Goal: Transaction & Acquisition: Purchase product/service

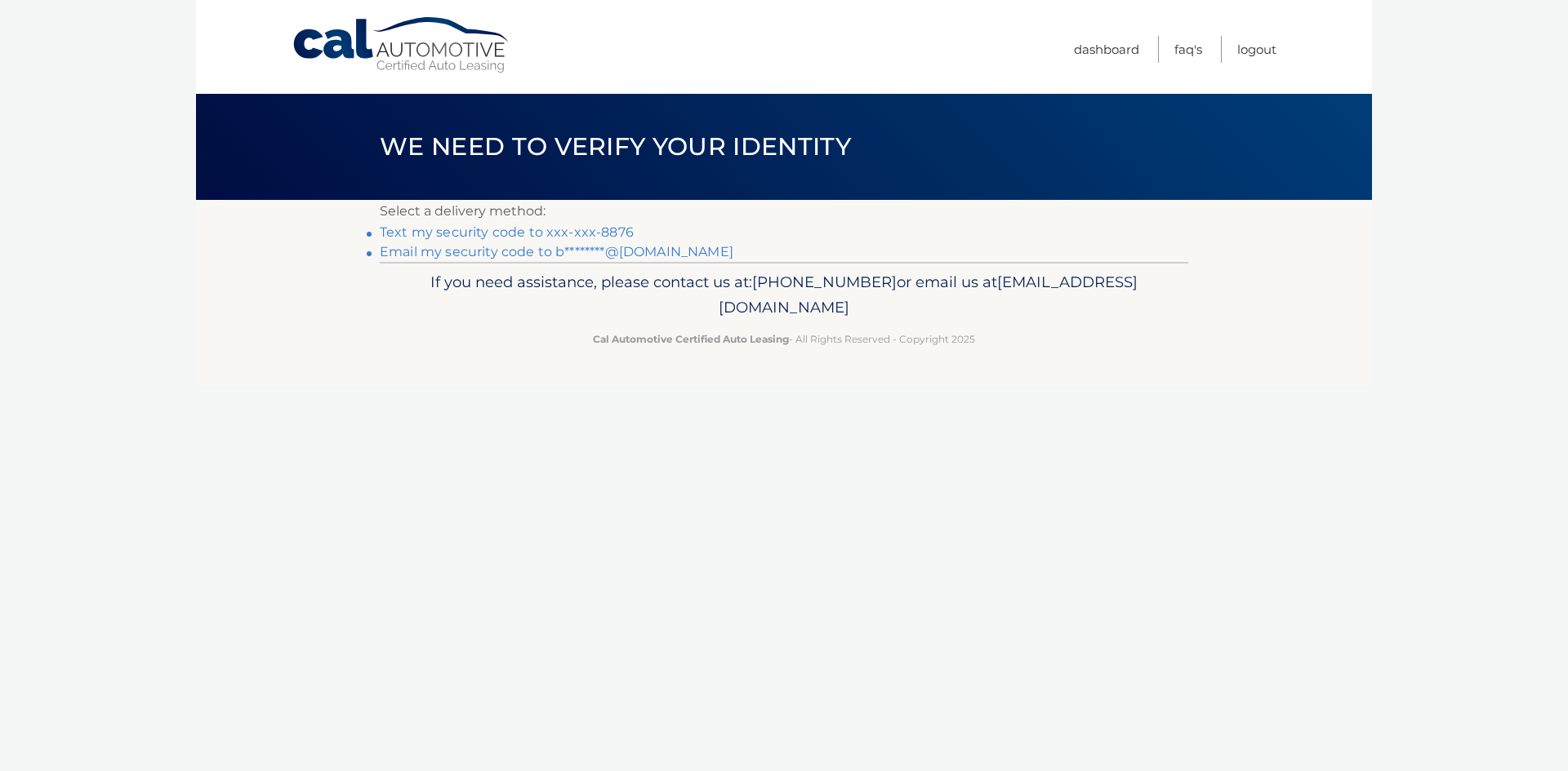
click at [506, 235] on link "Text my security code to xxx-xxx-8876" at bounding box center [507, 232] width 254 height 16
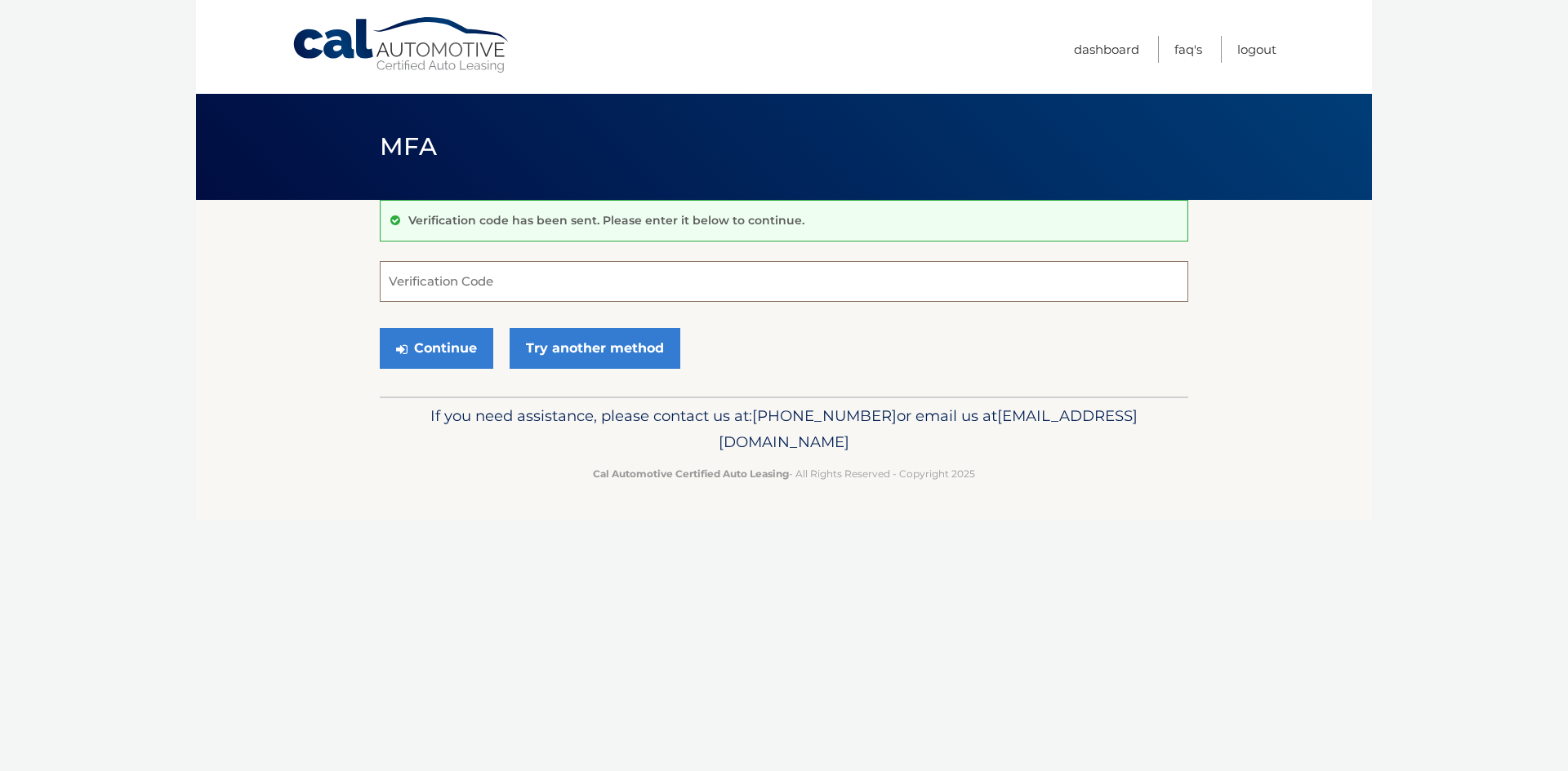
click at [586, 284] on input "Verification Code" at bounding box center [784, 282] width 809 height 41
type input "139603"
click at [459, 347] on button "Continue" at bounding box center [437, 348] width 114 height 41
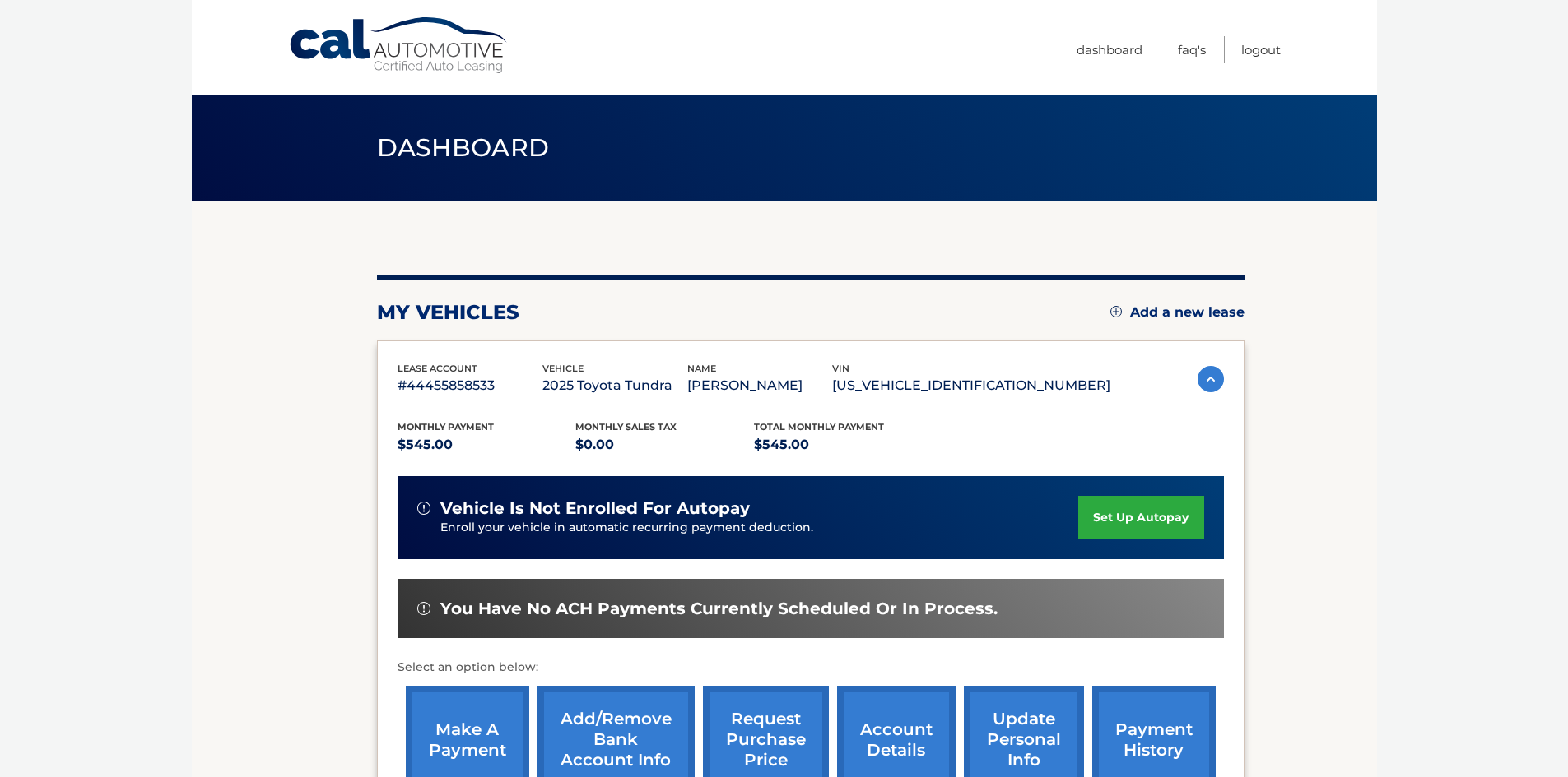
scroll to position [83, 0]
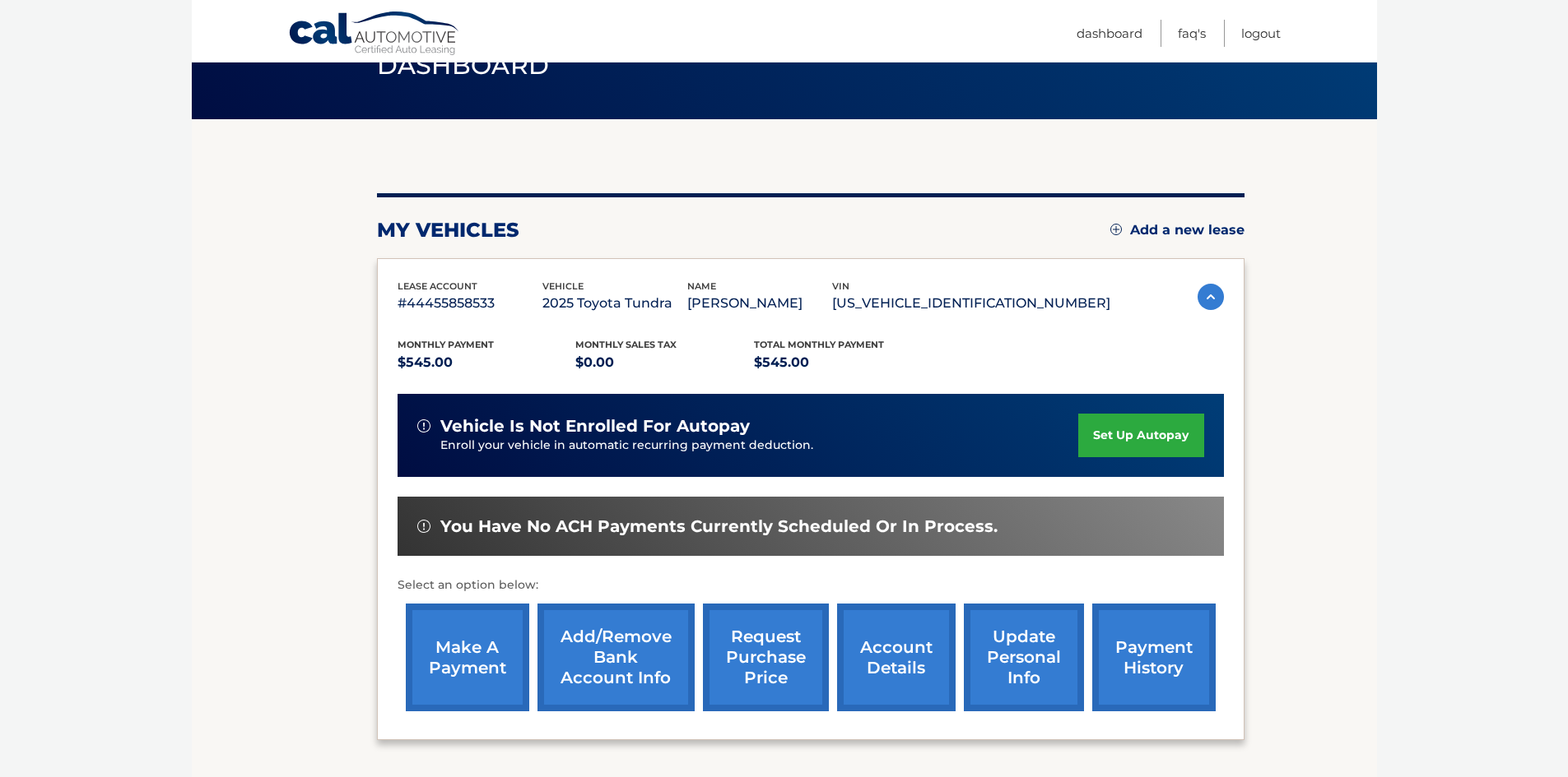
click at [898, 660] on link "account details" at bounding box center [897, 658] width 118 height 108
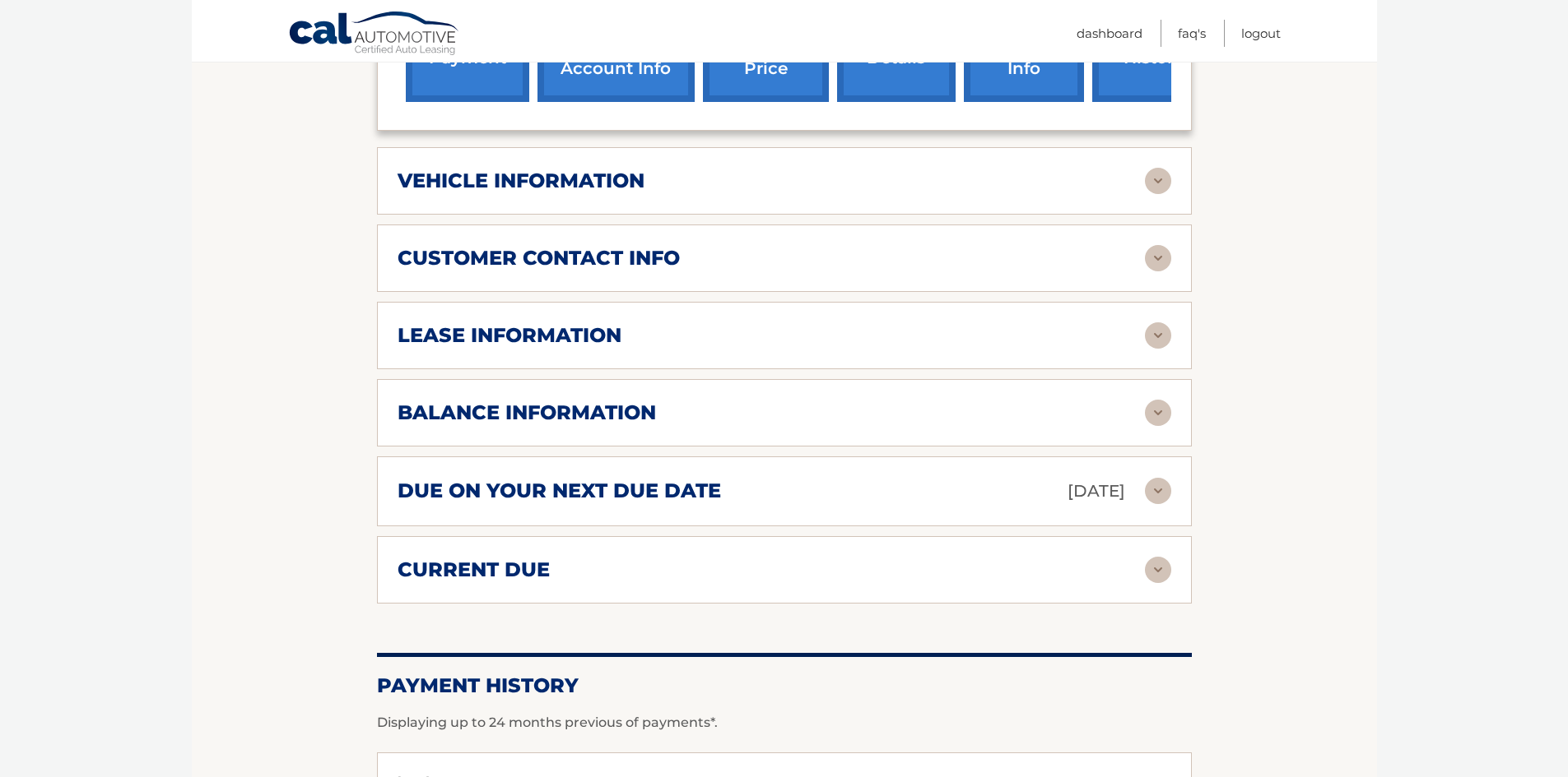
scroll to position [740, 0]
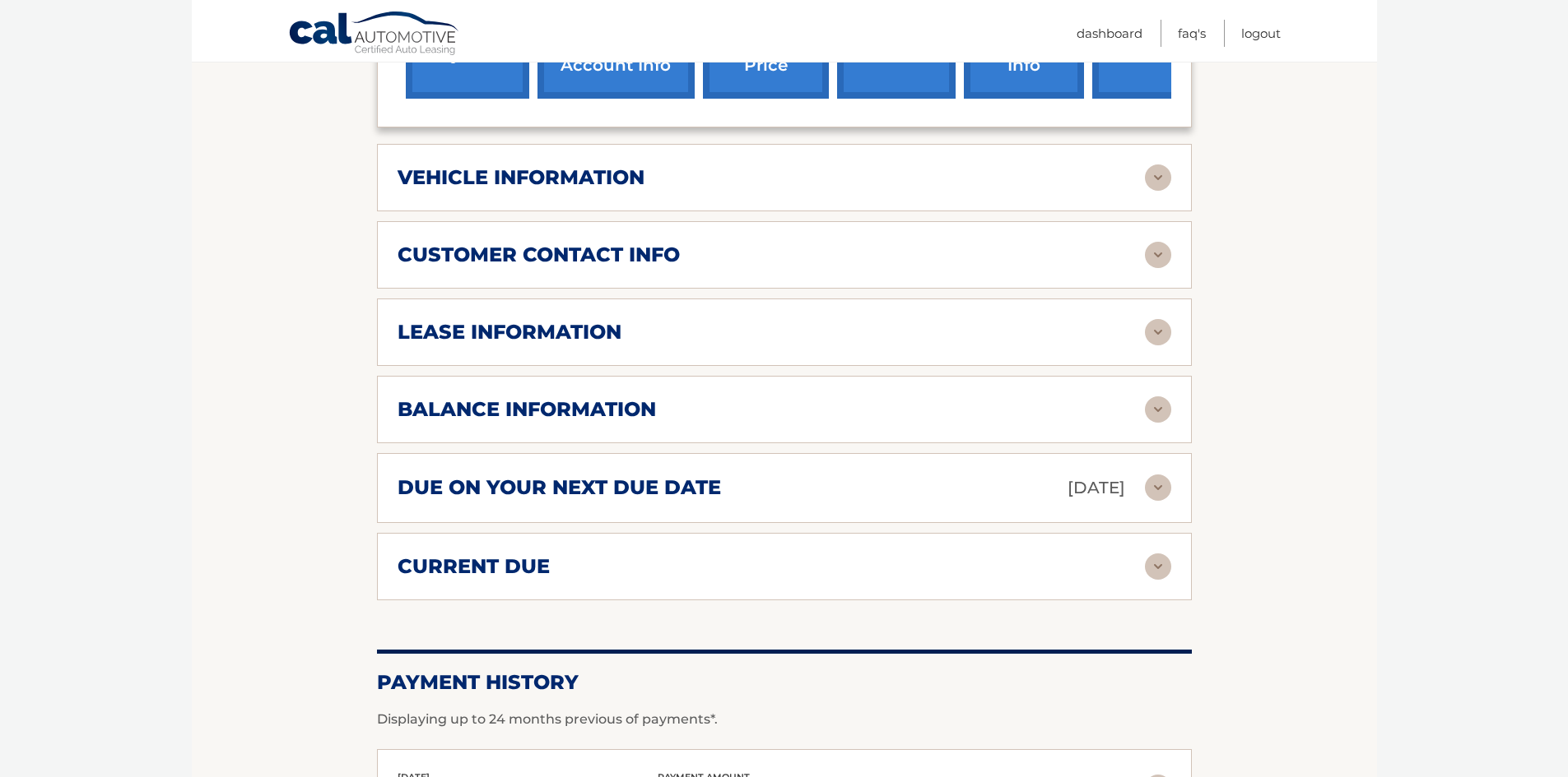
click at [722, 397] on div "balance information" at bounding box center [771, 409] width 747 height 24
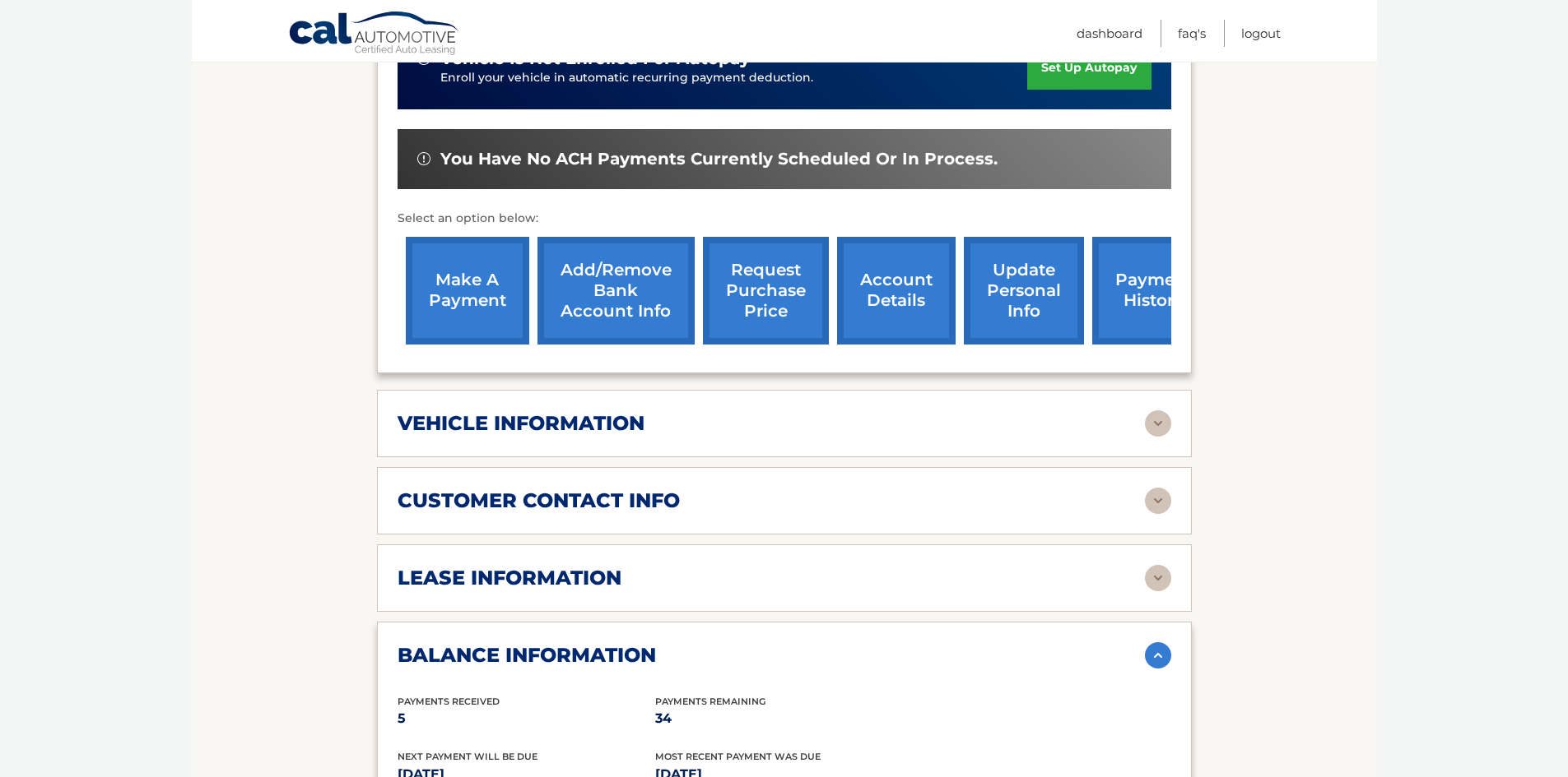
scroll to position [494, 0]
click at [480, 270] on link "make a payment" at bounding box center [468, 291] width 124 height 108
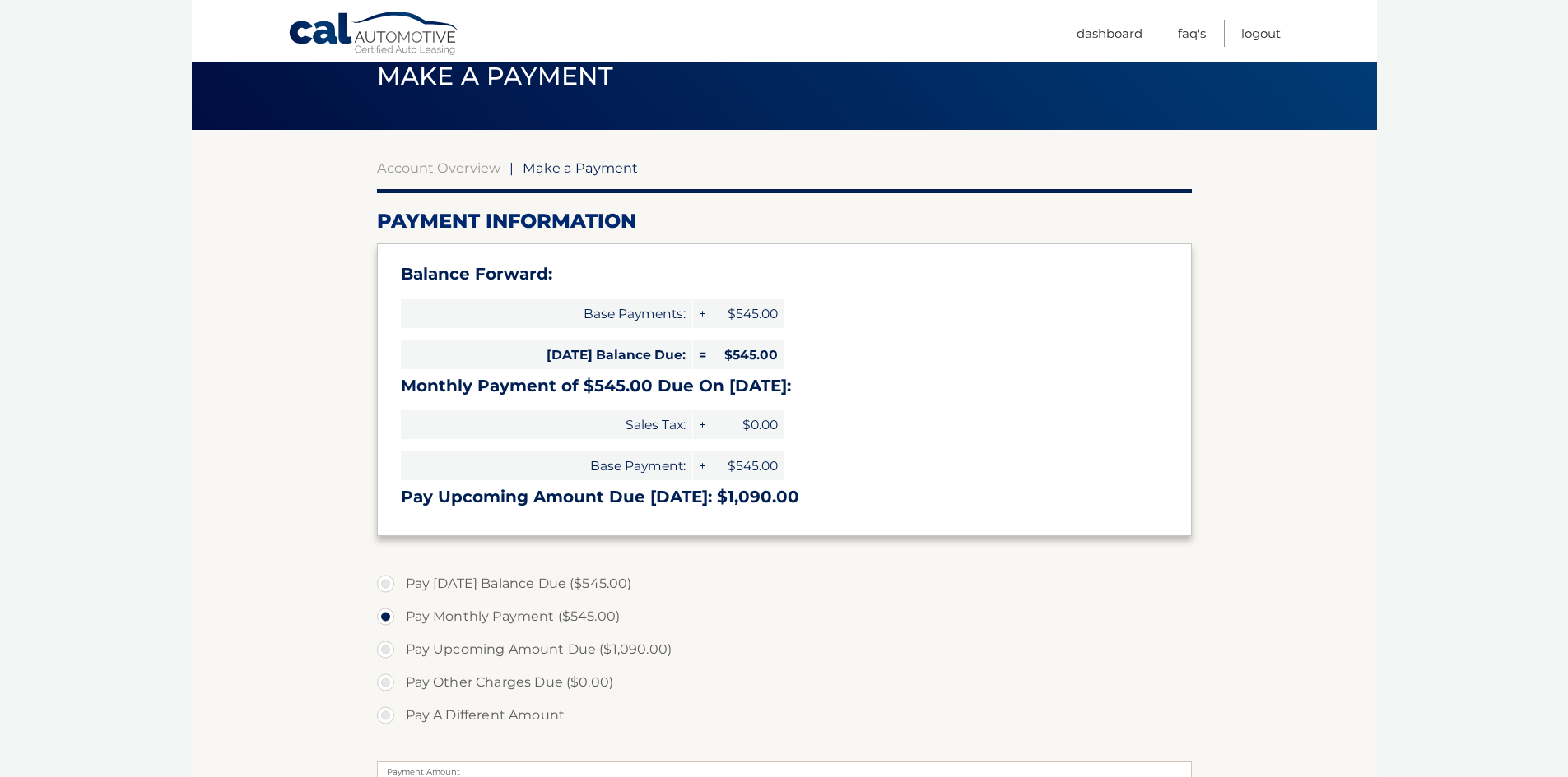
scroll to position [164, 0]
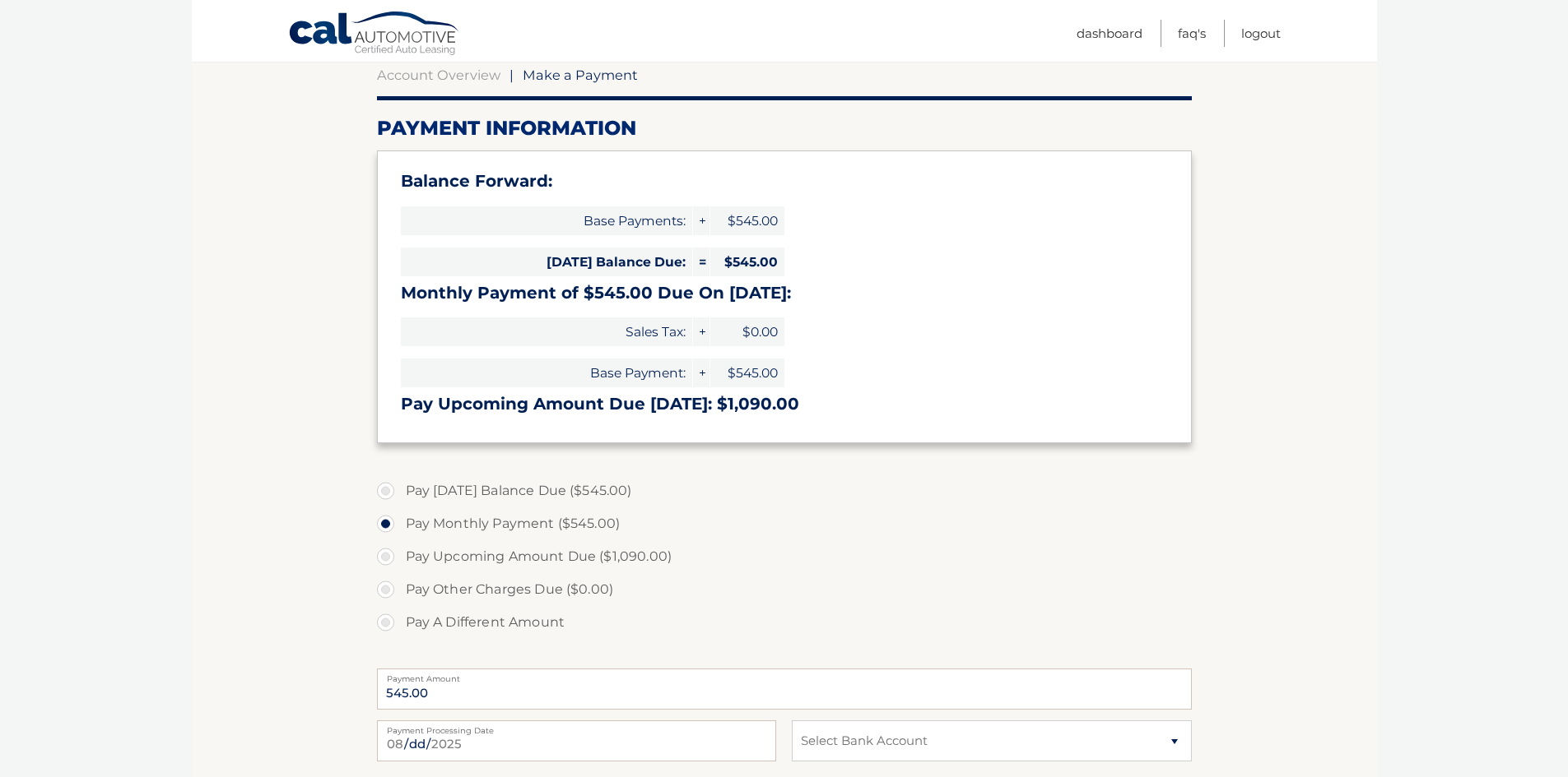
click at [381, 491] on label "Pay Today's Balance Due ($545.00)" at bounding box center [785, 491] width 815 height 33
click at [384, 491] on input "Pay Today's Balance Due ($545.00)" at bounding box center [392, 488] width 17 height 26
radio input "true"
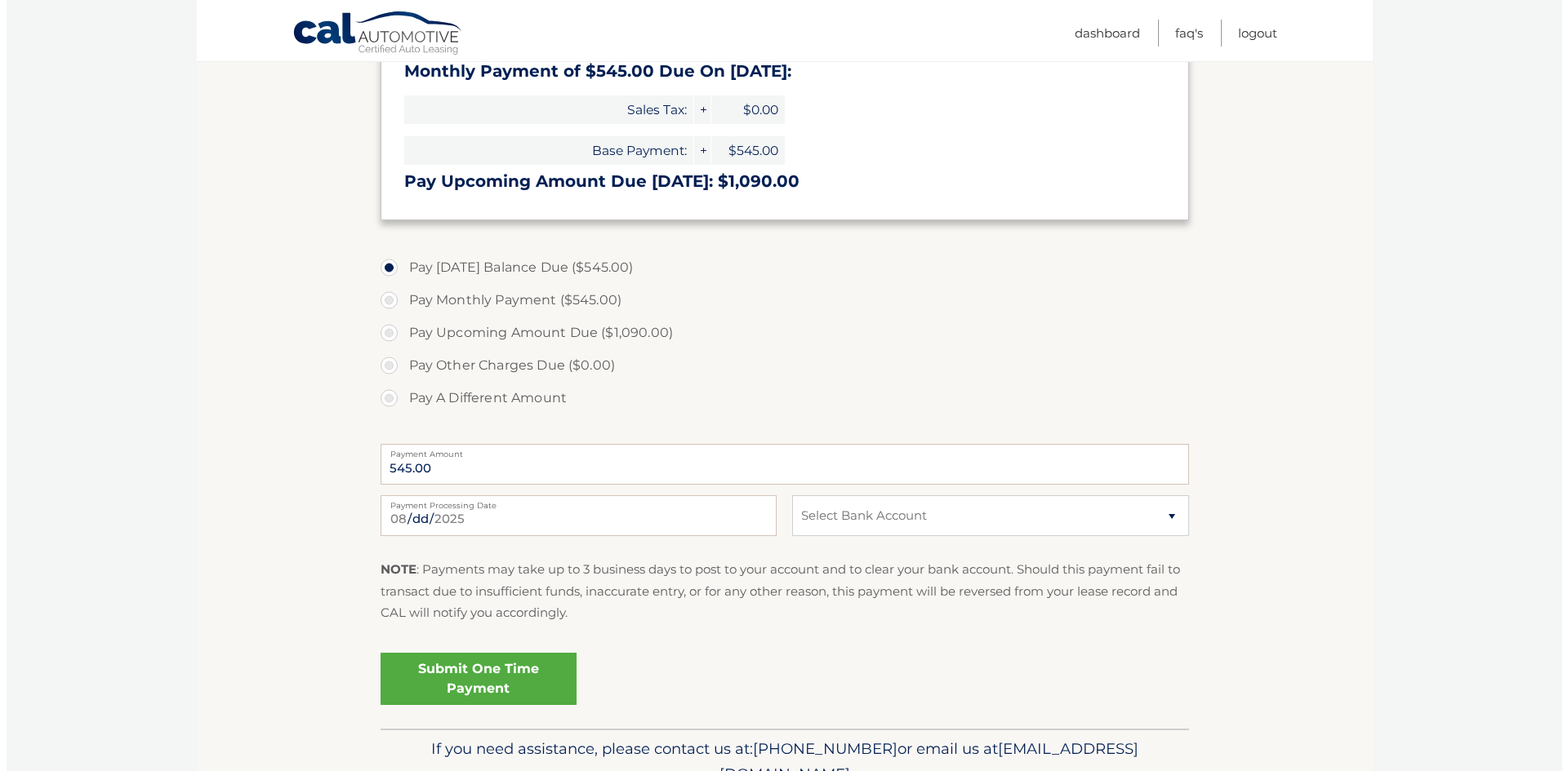
scroll to position [408, 0]
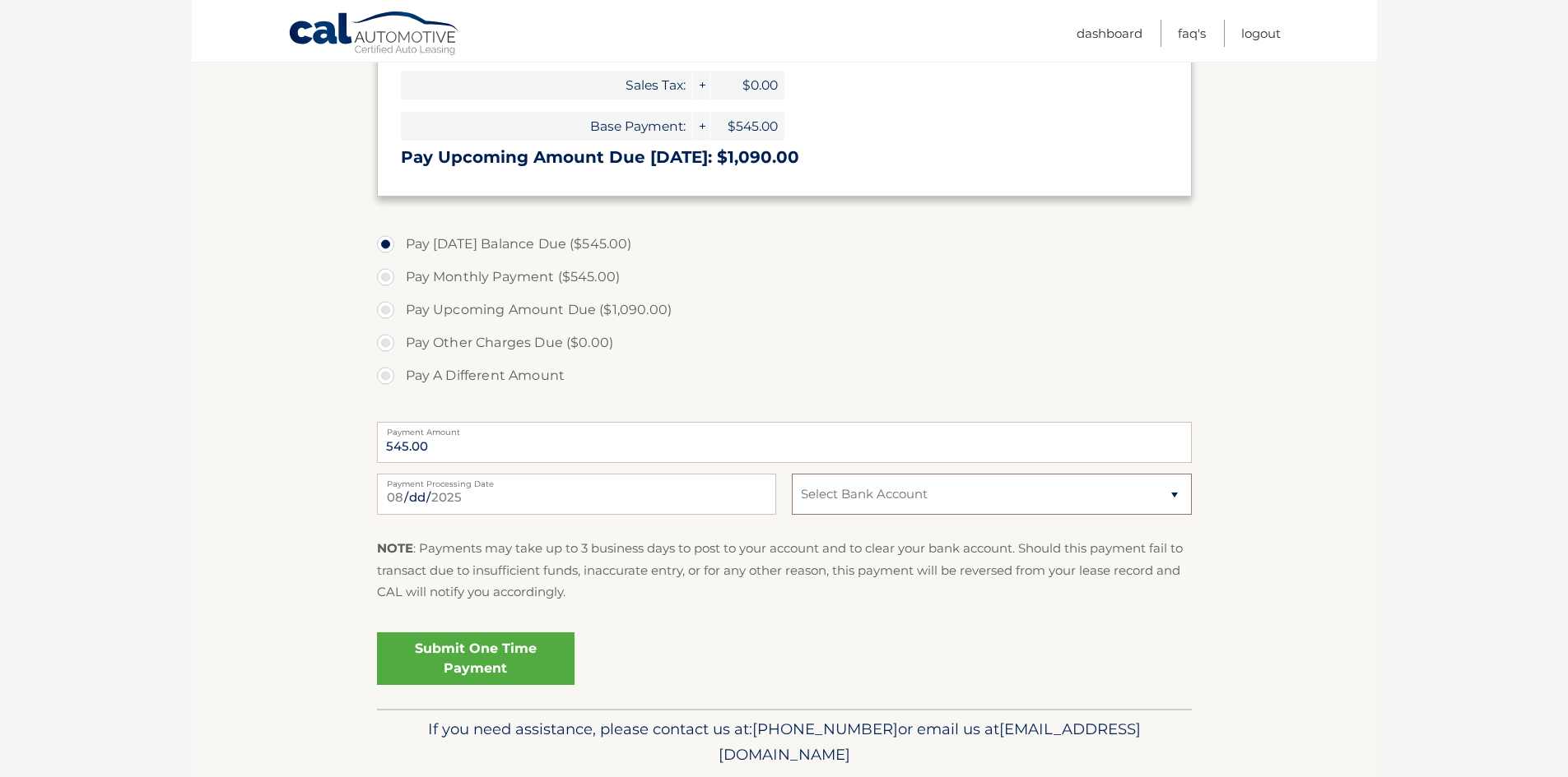
click at [904, 493] on select "Select Bank Account Checking JPMORGAN CHASE BANK, NA *****9296 Checking JPMORGA…" at bounding box center [991, 495] width 399 height 41
select select "OGI3MDUzNzQtYzI4Ni00NjM2LTllMzMtMTE4MjAyODhlOTUx"
click at [792, 474] on select "Select Bank Account Checking JPMORGAN CHASE BANK, NA *****9296 Checking JPMORGA…" at bounding box center [991, 495] width 399 height 41
click at [457, 650] on link "Submit One Time Payment" at bounding box center [476, 659] width 197 height 53
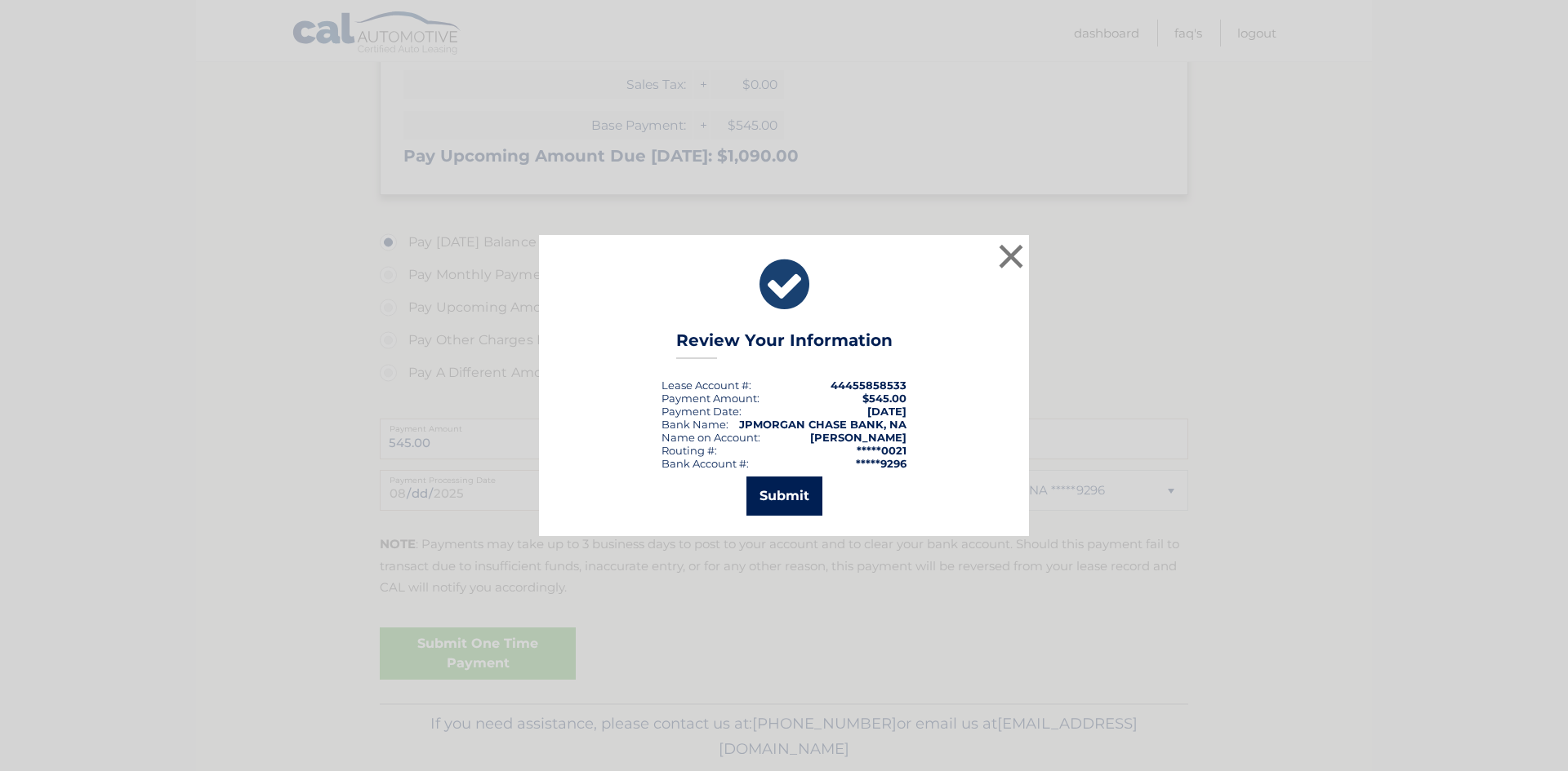
click at [778, 494] on button "Submit" at bounding box center [784, 496] width 76 height 39
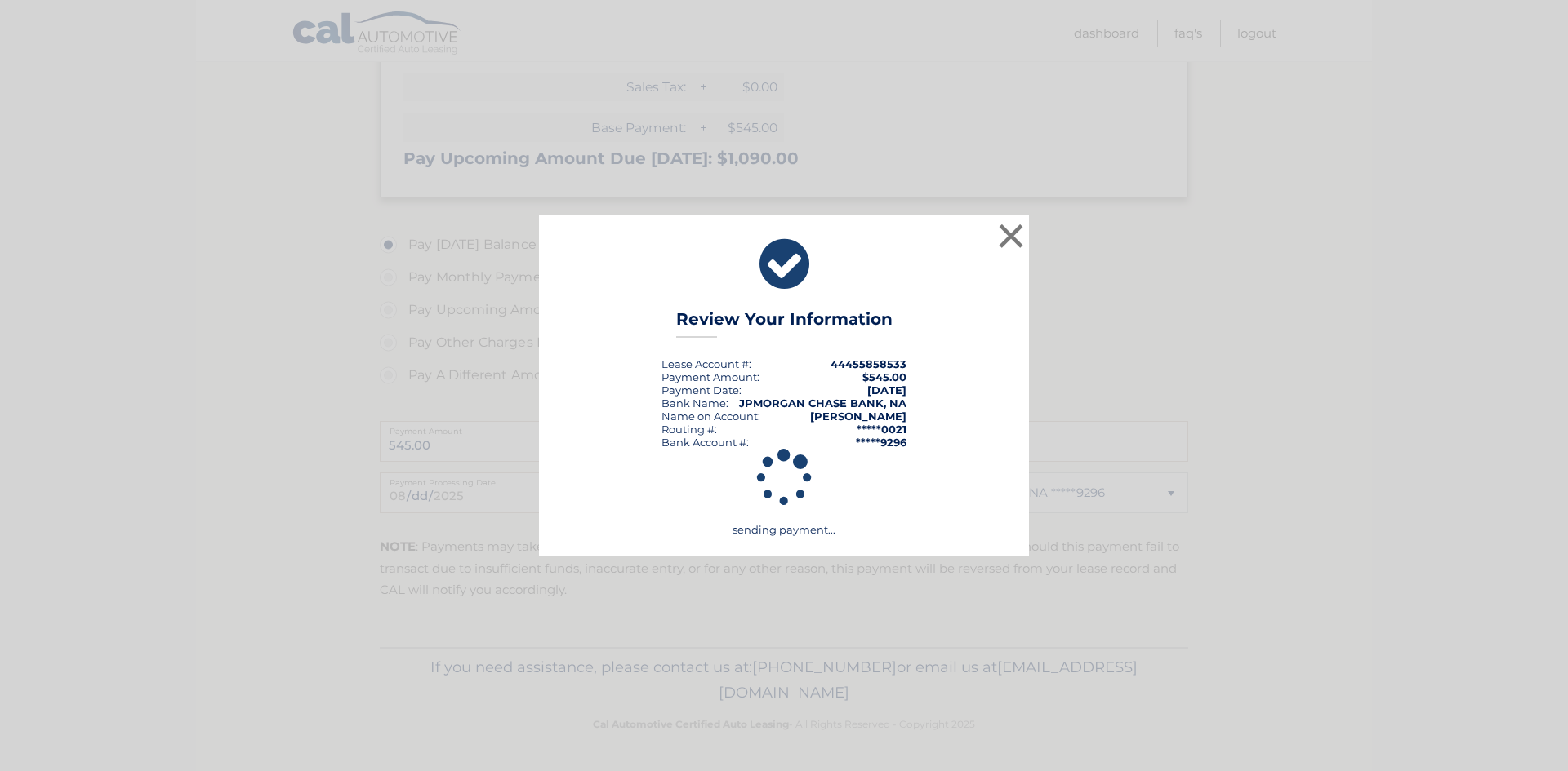
scroll to position [406, 0]
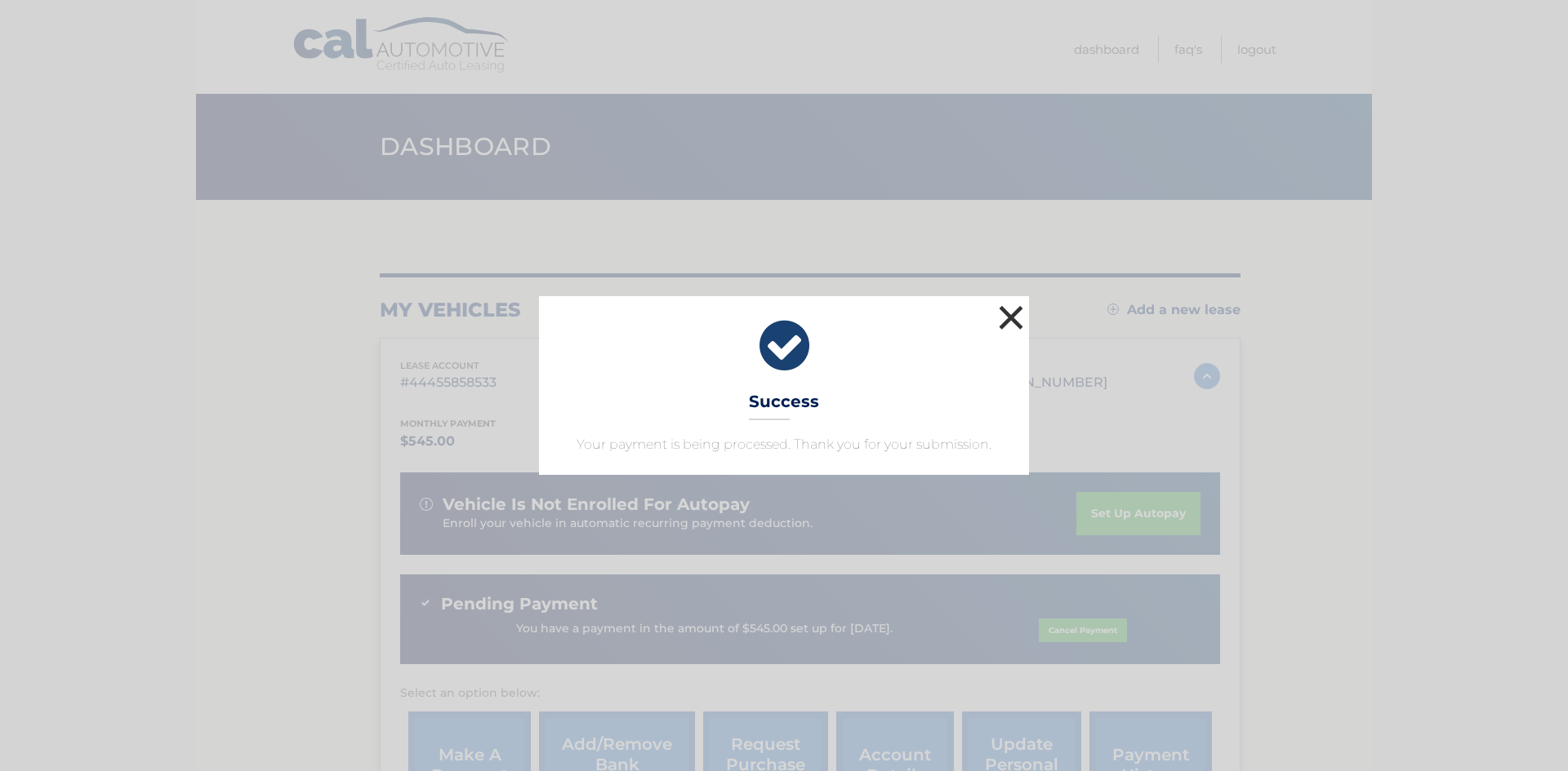
click at [1010, 320] on button "×" at bounding box center [1011, 318] width 33 height 33
